Goal: Task Accomplishment & Management: Use online tool/utility

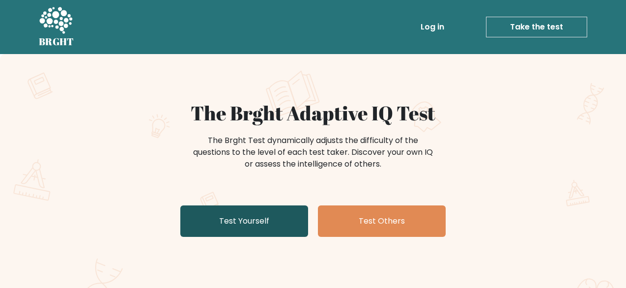
click at [233, 207] on link "Test Yourself" at bounding box center [244, 220] width 128 height 31
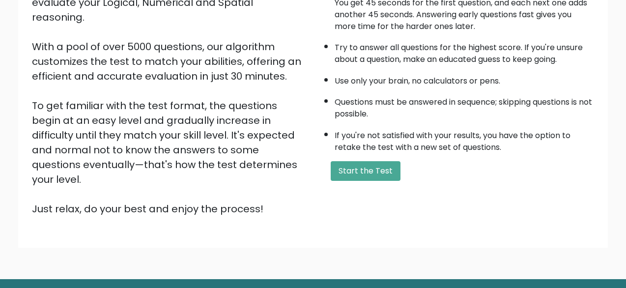
scroll to position [147, 0]
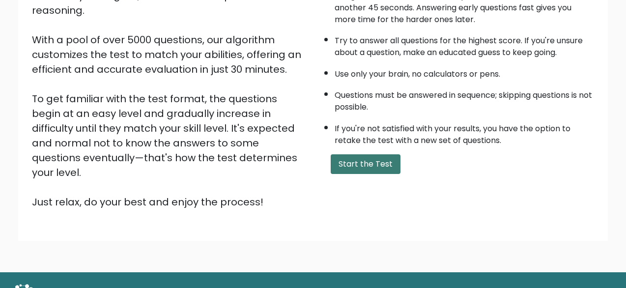
click at [357, 165] on button "Start the Test" at bounding box center [366, 164] width 70 height 20
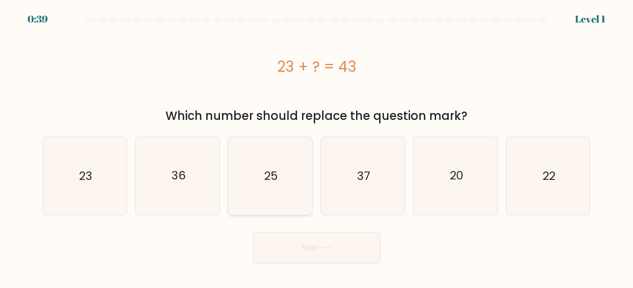
click at [259, 170] on icon "25" at bounding box center [270, 176] width 78 height 78
click at [317, 146] on input "c. 25" at bounding box center [317, 145] width 0 height 2
radio input "true"
click at [297, 231] on div "Next" at bounding box center [317, 245] width 560 height 36
click at [301, 240] on button "Next" at bounding box center [317, 247] width 128 height 31
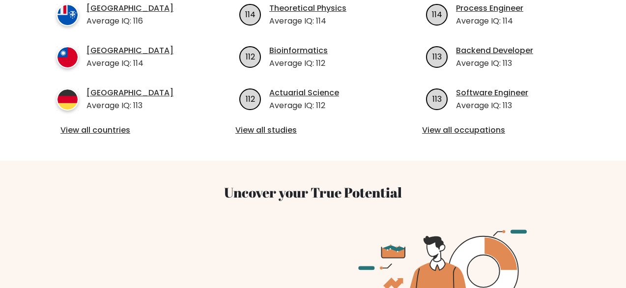
scroll to position [491, 0]
click at [116, 125] on div "Average IQ per country South Korea Average IQ: 117 Togo Average IQ: 116 French …" at bounding box center [313, 13] width 548 height 294
click at [115, 124] on link "View all countries" at bounding box center [126, 130] width 132 height 12
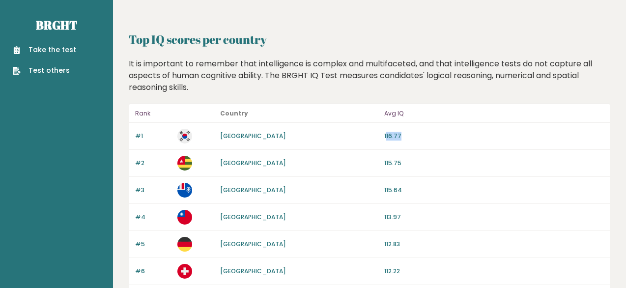
drag, startPoint x: 387, startPoint y: 137, endPoint x: 429, endPoint y: 136, distance: 42.3
click at [429, 136] on p "116.77" at bounding box center [494, 136] width 220 height 9
click at [400, 136] on p "116.77" at bounding box center [494, 136] width 220 height 9
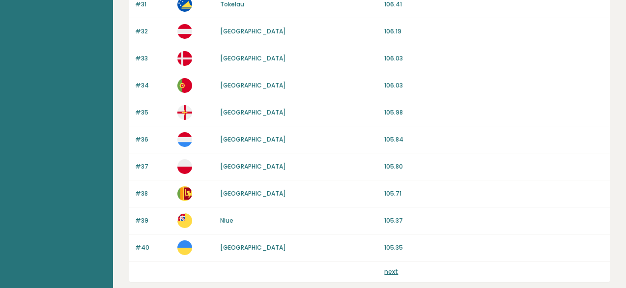
scroll to position [982, 0]
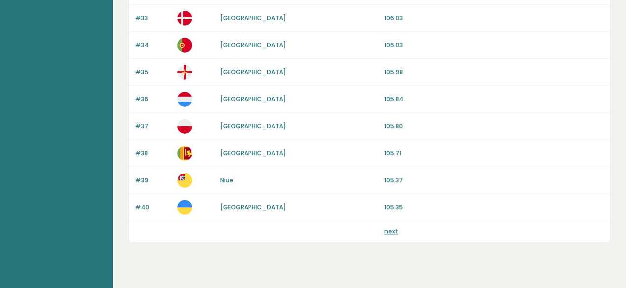
click at [391, 231] on link "next" at bounding box center [391, 231] width 14 height 8
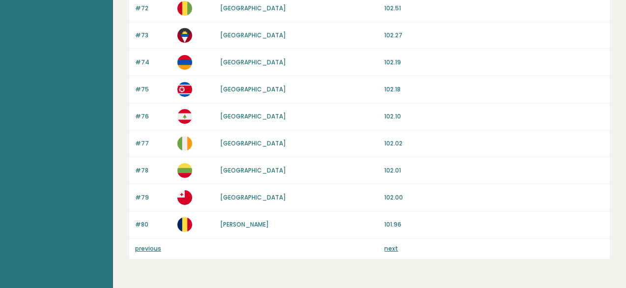
scroll to position [999, 0]
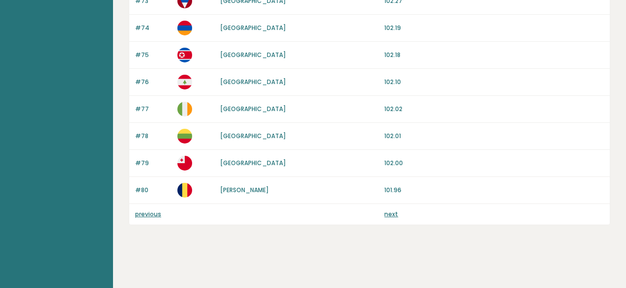
click at [384, 212] on link "next" at bounding box center [391, 214] width 14 height 8
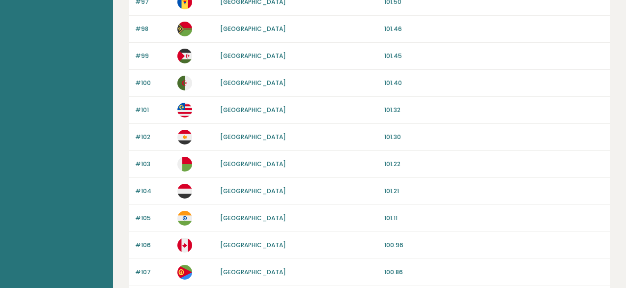
scroll to position [589, 0]
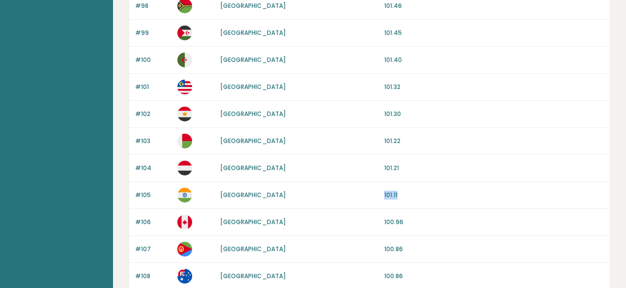
drag, startPoint x: 378, startPoint y: 195, endPoint x: 412, endPoint y: 195, distance: 33.9
click at [412, 195] on div "#105 India 101.11" at bounding box center [369, 195] width 480 height 27
click at [392, 194] on p "101.11" at bounding box center [494, 195] width 220 height 9
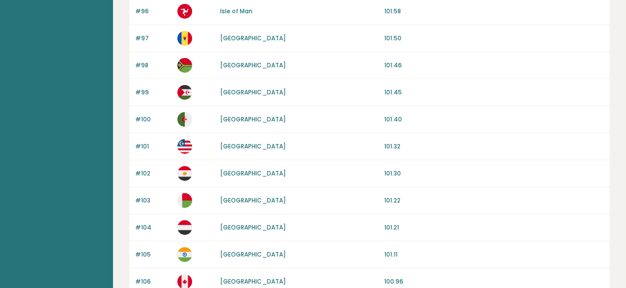
scroll to position [442, 0]
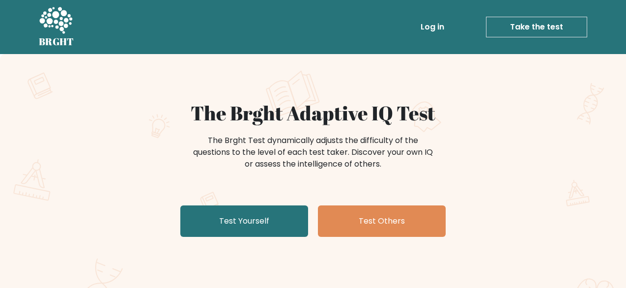
click at [265, 203] on div "The Brght Adaptive IQ Test The Brght Test dynamically adjusts the difficulty of…" at bounding box center [312, 170] width 491 height 139
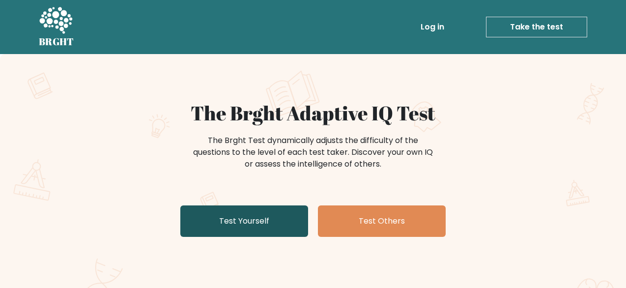
click at [266, 221] on link "Test Yourself" at bounding box center [244, 220] width 128 height 31
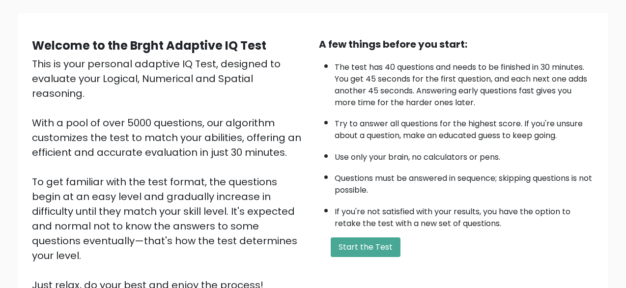
scroll to position [162, 0]
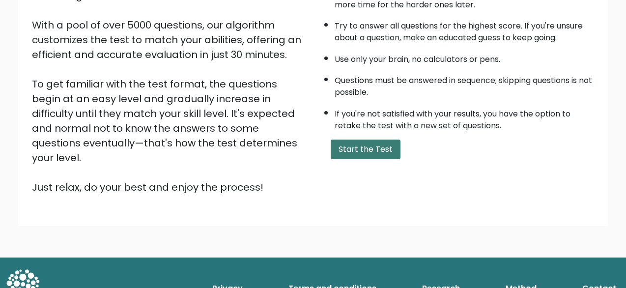
click at [344, 152] on button "Start the Test" at bounding box center [366, 149] width 70 height 20
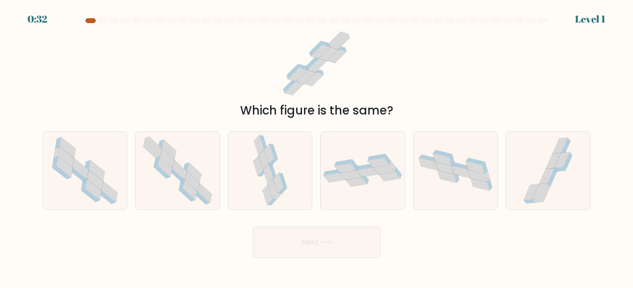
click at [86, 22] on div at bounding box center [90, 20] width 10 height 5
click at [87, 21] on div at bounding box center [90, 20] width 10 height 5
click at [105, 22] on div at bounding box center [102, 20] width 10 height 5
click at [92, 21] on div at bounding box center [90, 20] width 10 height 5
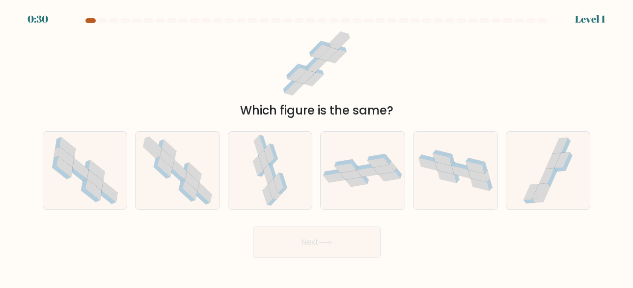
click at [92, 21] on div at bounding box center [90, 20] width 10 height 5
click at [200, 164] on icon at bounding box center [177, 171] width 79 height 78
click at [317, 146] on input "b." at bounding box center [317, 145] width 0 height 2
radio input "true"
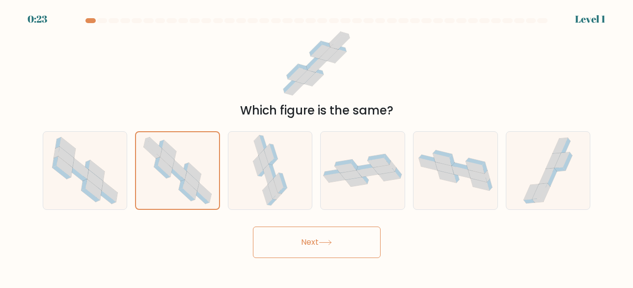
click at [287, 239] on button "Next" at bounding box center [317, 241] width 128 height 31
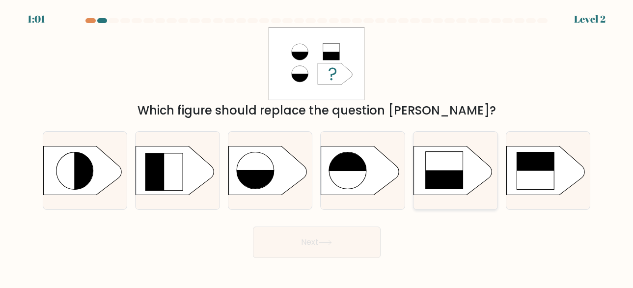
click at [430, 186] on rect at bounding box center [445, 189] width 38 height 38
click at [317, 146] on input "e." at bounding box center [317, 145] width 0 height 2
radio input "true"
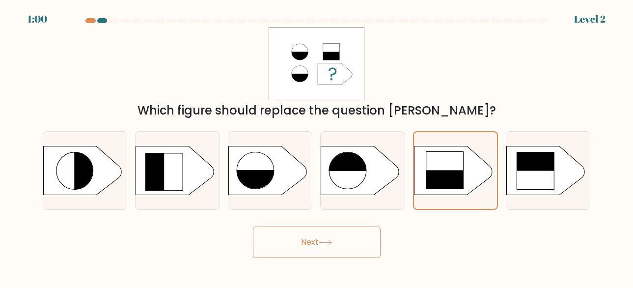
click at [307, 241] on button "Next" at bounding box center [317, 241] width 128 height 31
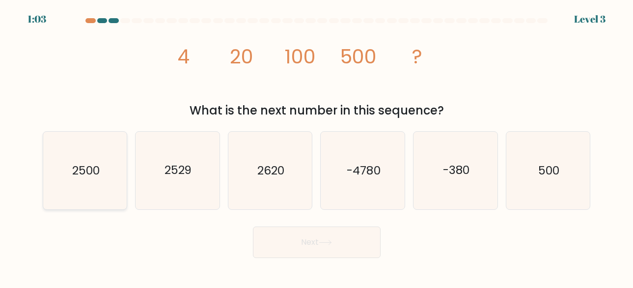
click at [95, 180] on icon "2500" at bounding box center [85, 171] width 78 height 78
click at [317, 146] on input "a. 2500" at bounding box center [317, 145] width 0 height 2
radio input "true"
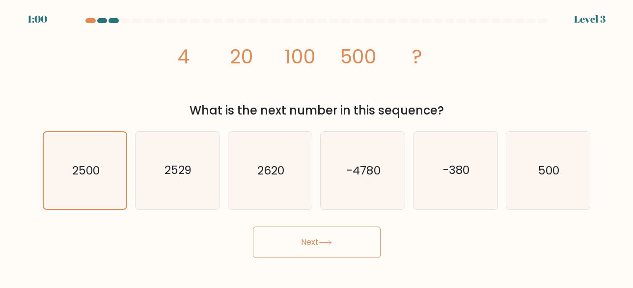
click at [310, 241] on button "Next" at bounding box center [317, 241] width 128 height 31
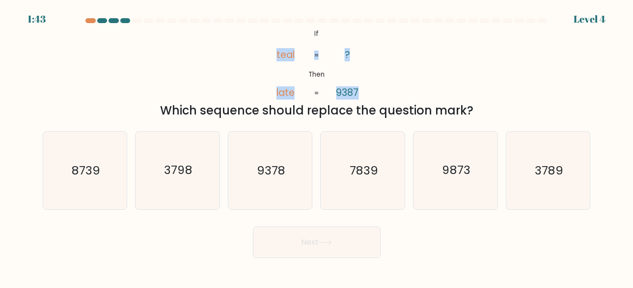
drag, startPoint x: 276, startPoint y: 52, endPoint x: 325, endPoint y: 52, distance: 49.6
click at [325, 52] on icon "@import url('https://fonts.googleapis.com/css?family=Abril+Fatface:400,100,100i…" at bounding box center [316, 63] width 119 height 73
click at [316, 55] on tspan "=" at bounding box center [316, 55] width 4 height 9
drag, startPoint x: 288, startPoint y: 96, endPoint x: 340, endPoint y: 97, distance: 52.6
click at [340, 97] on icon "@import url('https://fonts.googleapis.com/css?family=Abril+Fatface:400,100,100i…" at bounding box center [316, 63] width 119 height 73
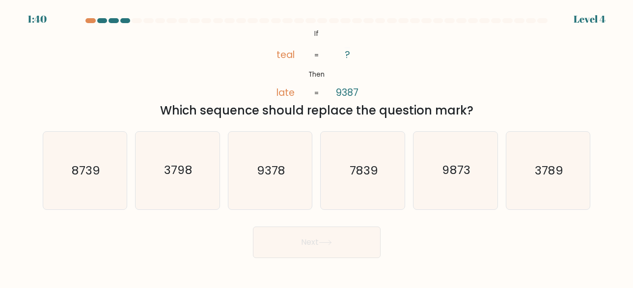
click at [319, 100] on div "@import url('https://fonts.googleapis.com/css?family=Abril+Fatface:400,100,100i…" at bounding box center [317, 73] width 560 height 92
click at [264, 166] on text "9378" at bounding box center [271, 170] width 28 height 16
click at [317, 146] on input "c. 9378" at bounding box center [317, 145] width 0 height 2
radio input "true"
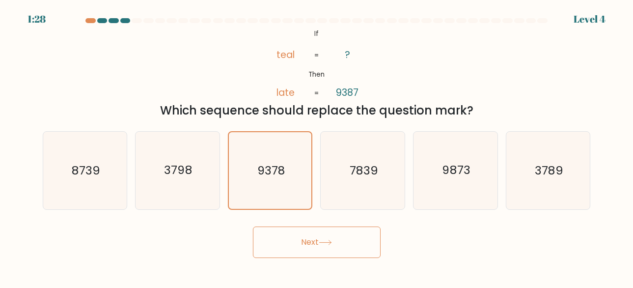
click at [303, 236] on button "Next" at bounding box center [317, 241] width 128 height 31
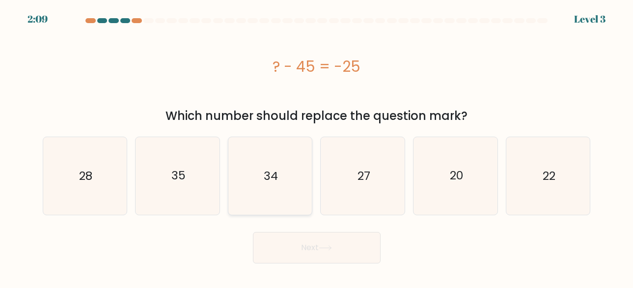
click at [273, 181] on text "34" at bounding box center [271, 175] width 14 height 16
click at [317, 146] on input "c. 34" at bounding box center [317, 145] width 0 height 2
radio input "true"
click at [303, 244] on button "Next" at bounding box center [317, 247] width 128 height 31
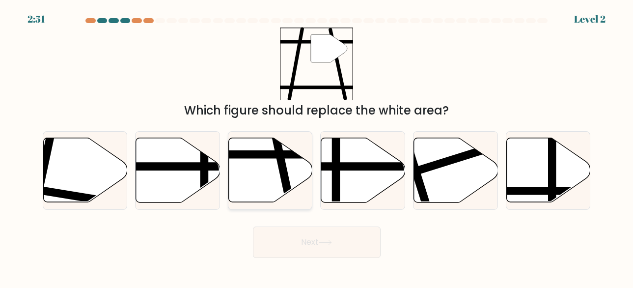
click at [259, 167] on icon at bounding box center [271, 170] width 84 height 64
click at [317, 146] on input "c." at bounding box center [317, 145] width 0 height 2
radio input "true"
click at [322, 243] on icon at bounding box center [325, 242] width 13 height 5
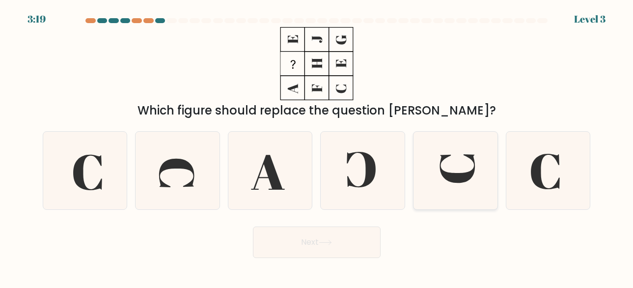
click at [460, 183] on icon at bounding box center [457, 168] width 35 height 29
click at [317, 146] on input "e." at bounding box center [317, 145] width 0 height 2
radio input "true"
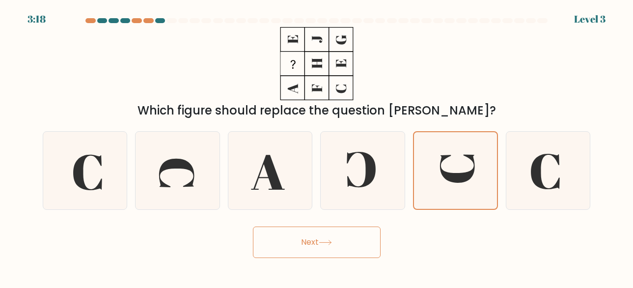
click at [351, 228] on button "Next" at bounding box center [317, 241] width 128 height 31
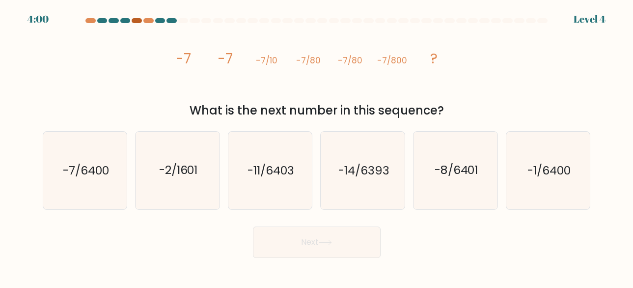
click at [138, 21] on div at bounding box center [137, 20] width 10 height 5
click at [154, 18] on div "3:59 Level 4" at bounding box center [316, 13] width 633 height 27
click at [150, 20] on div at bounding box center [148, 20] width 10 height 5
click at [142, 21] on at bounding box center [317, 20] width 464 height 5
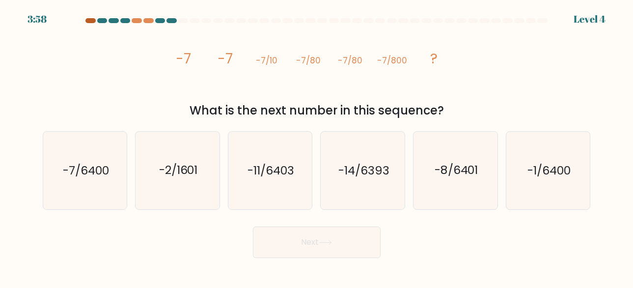
click at [90, 20] on div at bounding box center [90, 20] width 10 height 5
drag, startPoint x: 209, startPoint y: 101, endPoint x: 461, endPoint y: 113, distance: 252.3
click at [461, 113] on div "image/svg+xml -7 -7 -7/10 -7/80 -7/80 -7/800 ? What is the next number in this …" at bounding box center [317, 73] width 560 height 92
click at [442, 110] on div "What is the next number in this sequence?" at bounding box center [317, 111] width 536 height 18
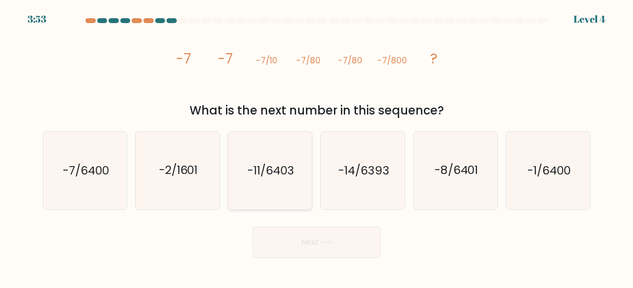
drag, startPoint x: 275, startPoint y: 171, endPoint x: 287, endPoint y: 196, distance: 27.9
click at [277, 172] on text "-11/6403" at bounding box center [271, 170] width 47 height 16
click at [317, 146] on input "c. -11/6403" at bounding box center [317, 145] width 0 height 2
radio input "true"
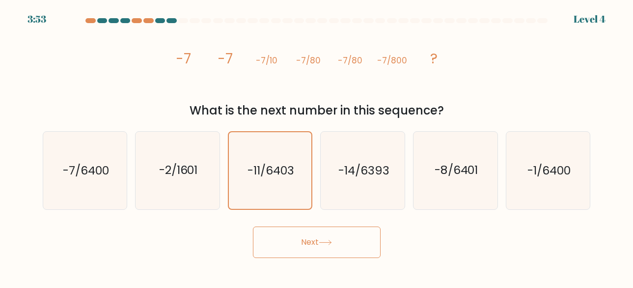
click at [305, 254] on button "Next" at bounding box center [317, 241] width 128 height 31
click at [302, 245] on button "Next" at bounding box center [317, 241] width 128 height 31
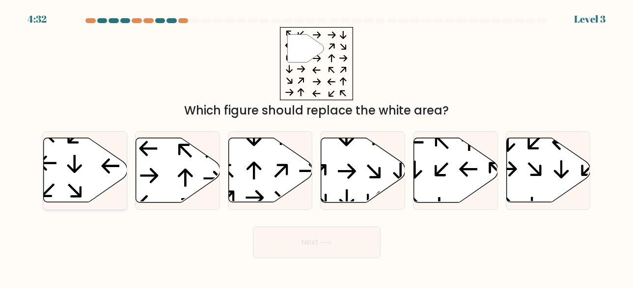
click at [70, 147] on icon at bounding box center [85, 170] width 84 height 64
click at [317, 146] on input "a." at bounding box center [317, 145] width 0 height 2
radio input "true"
click at [270, 237] on button "Next" at bounding box center [317, 241] width 128 height 31
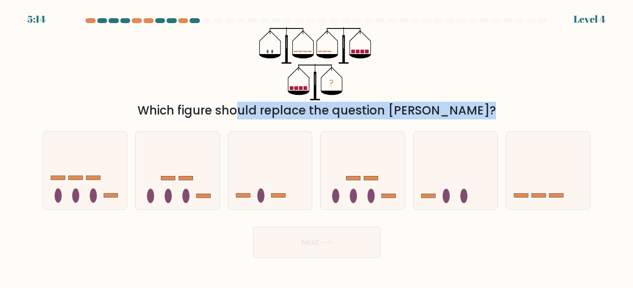
drag, startPoint x: 232, startPoint y: 117, endPoint x: 470, endPoint y: 123, distance: 237.3
click at [470, 123] on form at bounding box center [316, 138] width 633 height 240
click at [412, 118] on div "Which figure should replace the question mark?" at bounding box center [317, 111] width 536 height 18
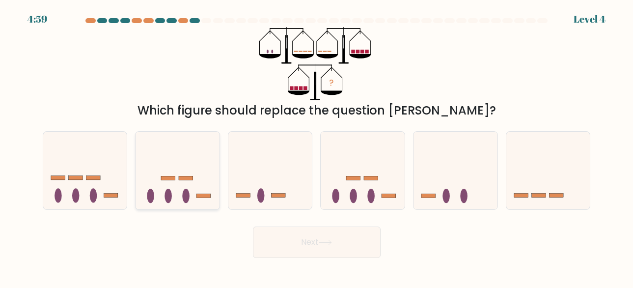
click at [179, 187] on icon at bounding box center [178, 170] width 84 height 69
click at [317, 146] on input "b." at bounding box center [317, 145] width 0 height 2
radio input "true"
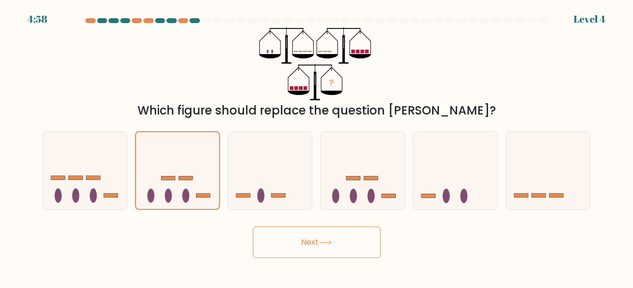
click at [270, 249] on button "Next" at bounding box center [317, 241] width 128 height 31
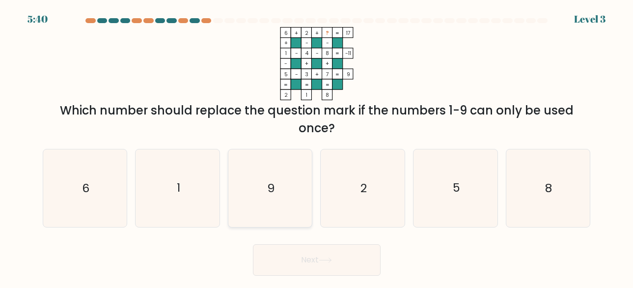
drag, startPoint x: 287, startPoint y: 191, endPoint x: 294, endPoint y: 203, distance: 14.5
click at [287, 192] on icon "9" at bounding box center [270, 188] width 78 height 78
click at [317, 146] on input "c. 9" at bounding box center [317, 145] width 0 height 2
radio input "true"
click at [310, 249] on button "Next" at bounding box center [317, 259] width 128 height 31
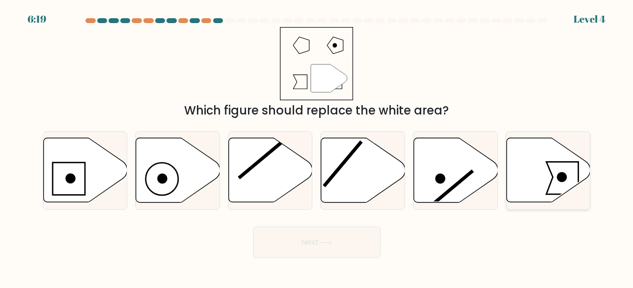
click at [550, 186] on icon at bounding box center [563, 178] width 32 height 32
click at [317, 146] on input "f." at bounding box center [317, 145] width 0 height 2
radio input "true"
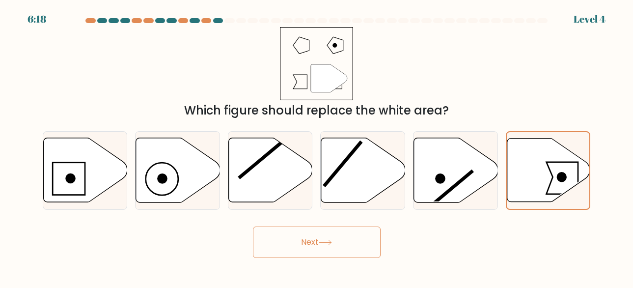
click at [365, 243] on button "Next" at bounding box center [317, 241] width 128 height 31
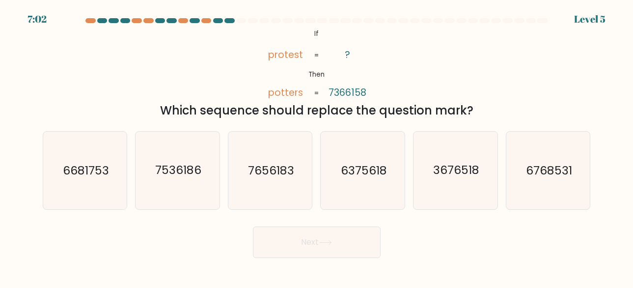
drag, startPoint x: 275, startPoint y: 159, endPoint x: 299, endPoint y: 228, distance: 73.3
click at [276, 162] on icon "7656183" at bounding box center [270, 171] width 78 height 78
click at [317, 146] on input "c. 7656183" at bounding box center [317, 145] width 0 height 2
radio input "true"
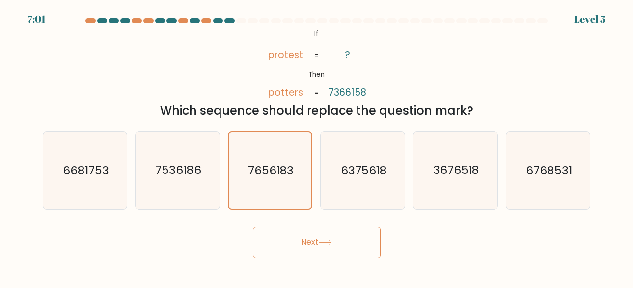
click at [308, 252] on button "Next" at bounding box center [317, 241] width 128 height 31
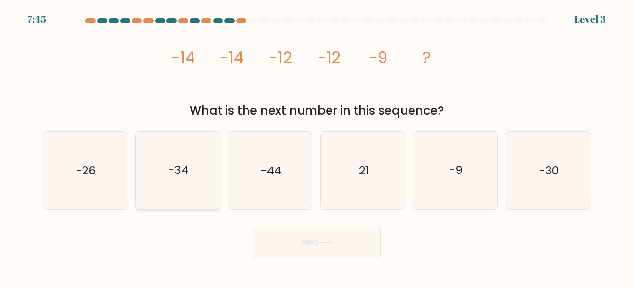
click at [180, 192] on icon "-34" at bounding box center [178, 171] width 78 height 78
click at [317, 146] on input "b. -34" at bounding box center [317, 145] width 0 height 2
radio input "true"
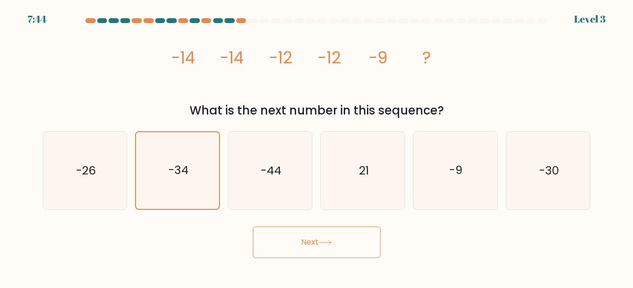
drag, startPoint x: 241, startPoint y: 225, endPoint x: 253, endPoint y: 238, distance: 18.1
click at [243, 228] on div "Next" at bounding box center [317, 240] width 560 height 36
click at [279, 254] on button "Next" at bounding box center [317, 241] width 128 height 31
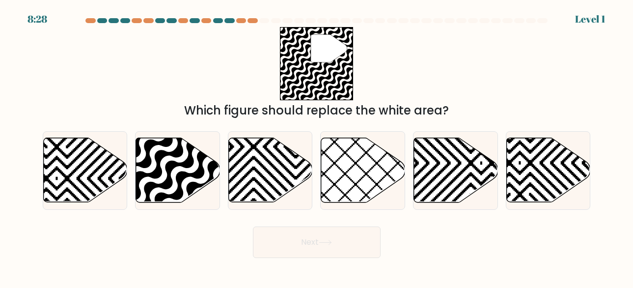
click at [283, 249] on button "Next" at bounding box center [317, 241] width 128 height 31
click at [165, 181] on icon at bounding box center [178, 170] width 84 height 64
click at [317, 146] on input "b." at bounding box center [317, 145] width 0 height 2
radio input "true"
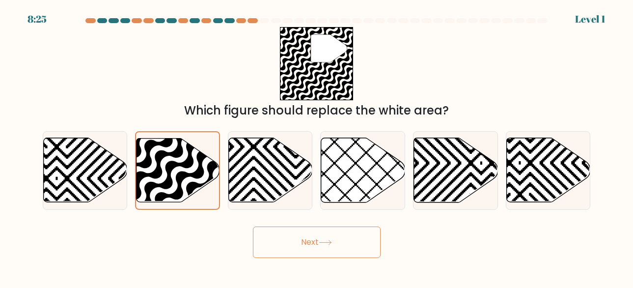
click at [272, 240] on button "Next" at bounding box center [317, 241] width 128 height 31
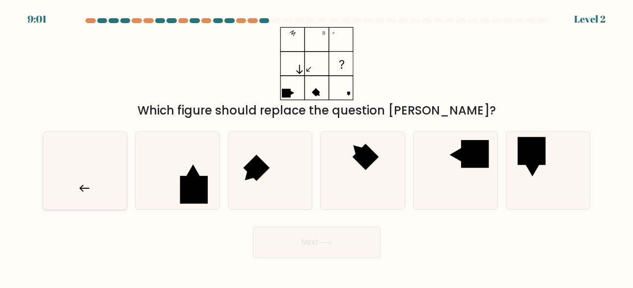
click at [109, 186] on icon at bounding box center [85, 171] width 78 height 78
click at [317, 146] on input "a." at bounding box center [317, 145] width 0 height 2
radio input "true"
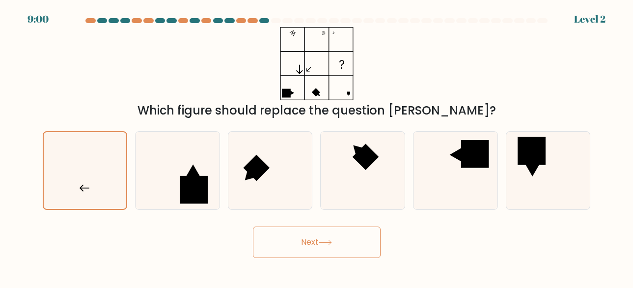
click at [273, 240] on button "Next" at bounding box center [317, 241] width 128 height 31
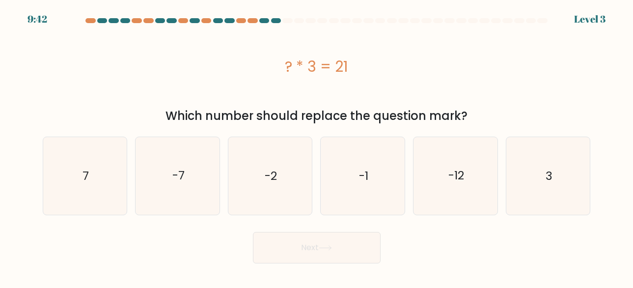
drag, startPoint x: 360, startPoint y: 176, endPoint x: 342, endPoint y: 239, distance: 65.9
click at [360, 178] on text "-1" at bounding box center [363, 175] width 9 height 16
click at [317, 146] on input "d. -1" at bounding box center [317, 145] width 0 height 2
radio input "true"
click at [342, 239] on button "Next" at bounding box center [317, 247] width 128 height 31
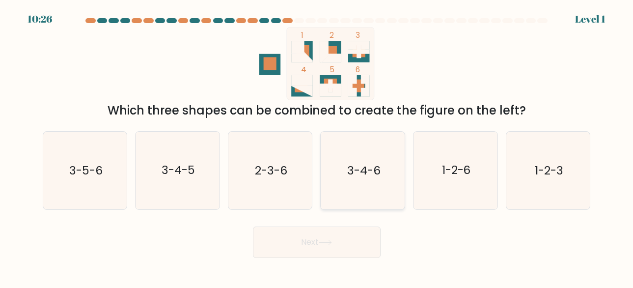
click at [363, 186] on icon "3-4-6" at bounding box center [363, 171] width 78 height 78
click at [317, 146] on input "d. 3-4-6" at bounding box center [317, 145] width 0 height 2
radio input "true"
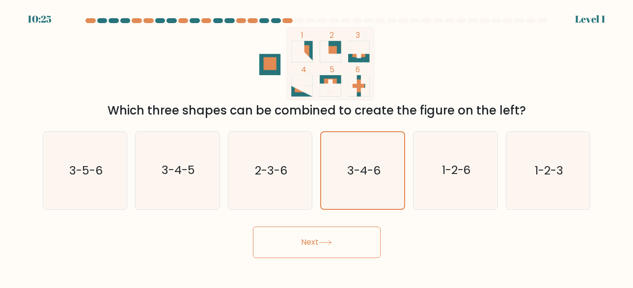
drag, startPoint x: 353, startPoint y: 217, endPoint x: 348, endPoint y: 229, distance: 13.5
click at [352, 220] on form at bounding box center [316, 138] width 633 height 240
click at [348, 229] on button "Next" at bounding box center [317, 241] width 128 height 31
